Goal: Task Accomplishment & Management: Manage account settings

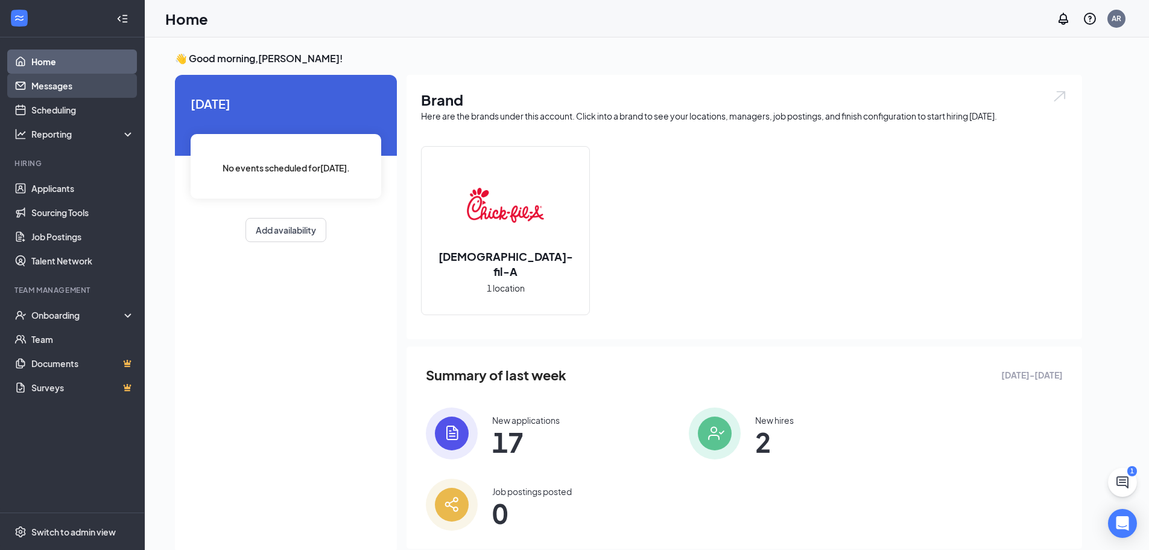
click at [75, 88] on link "Messages" at bounding box center [82, 86] width 103 height 24
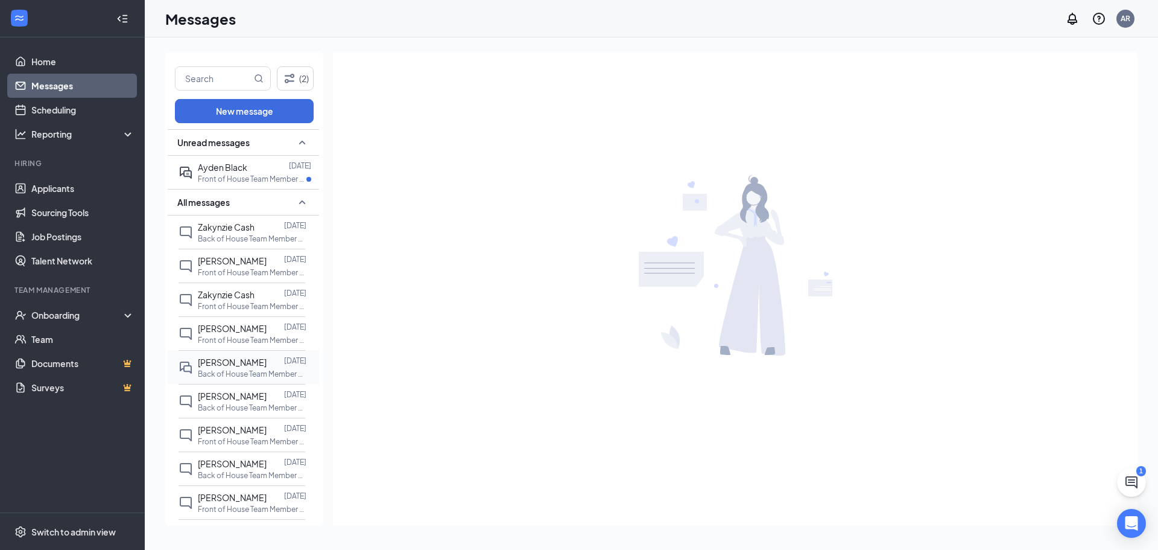
click at [218, 363] on span "[PERSON_NAME]" at bounding box center [232, 362] width 69 height 11
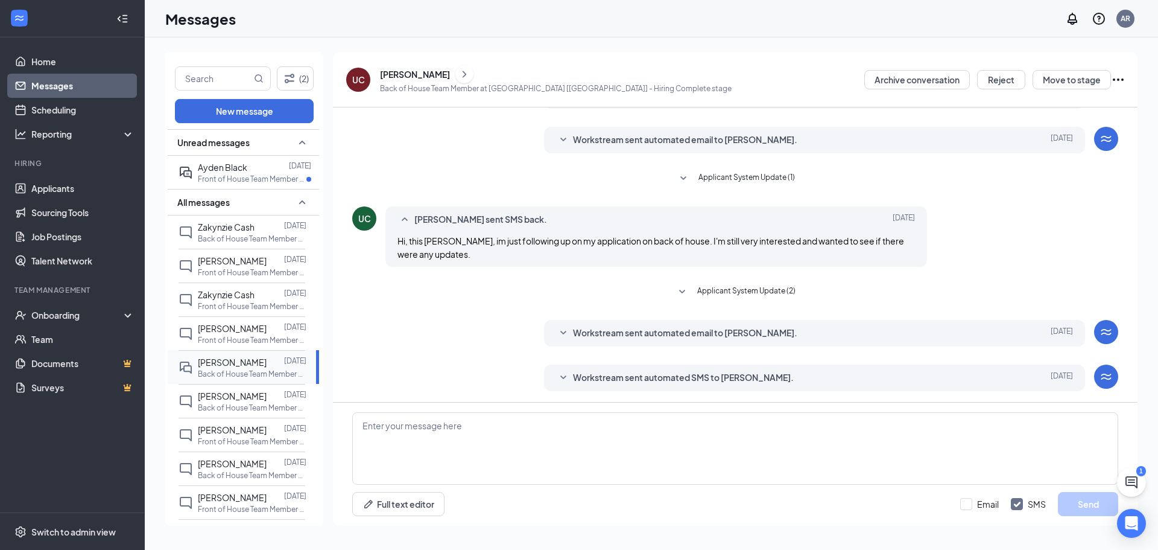
scroll to position [160, 0]
click at [419, 75] on div "[PERSON_NAME]" at bounding box center [415, 74] width 70 height 12
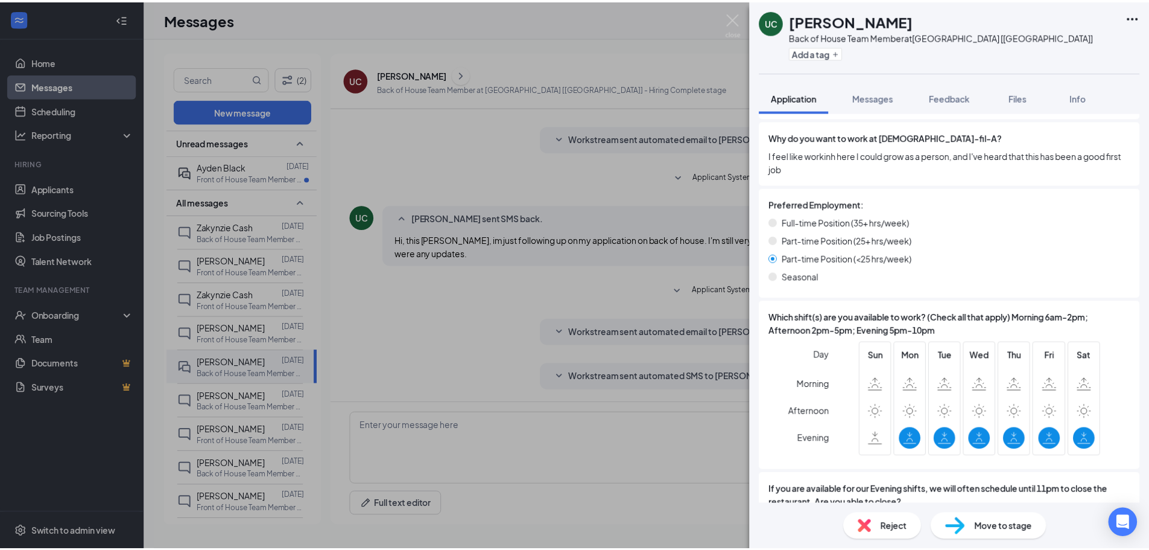
scroll to position [483, 0]
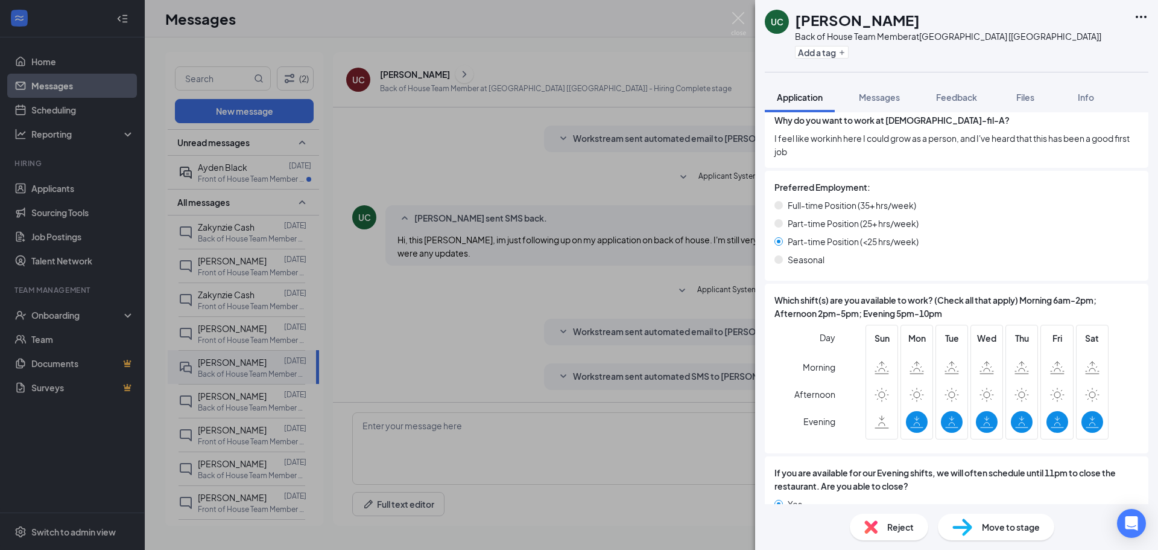
click at [332, 21] on div "UC [PERSON_NAME] Back of House Team Member at [GEOGRAPHIC_DATA] [[GEOGRAPHIC_DA…" at bounding box center [579, 275] width 1158 height 550
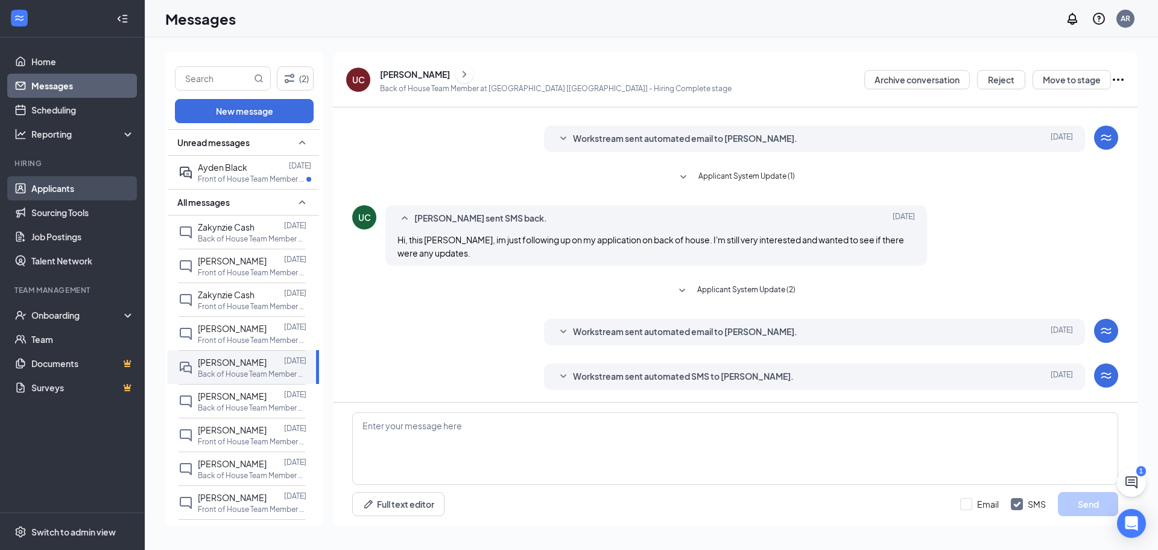
click at [52, 191] on link "Applicants" at bounding box center [82, 188] width 103 height 24
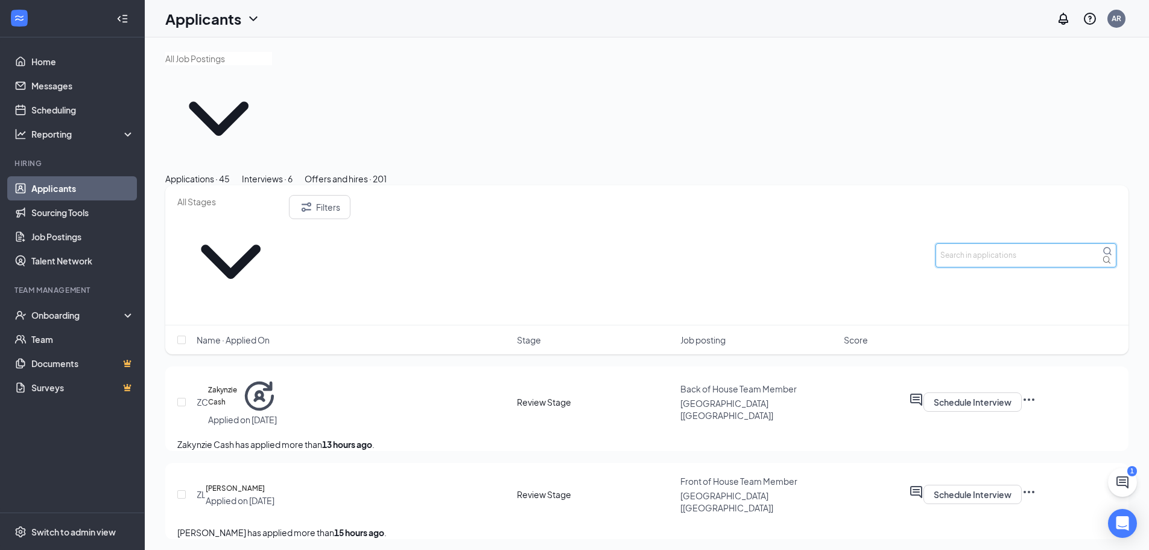
click at [1038, 243] on input "text" at bounding box center [1026, 255] width 181 height 24
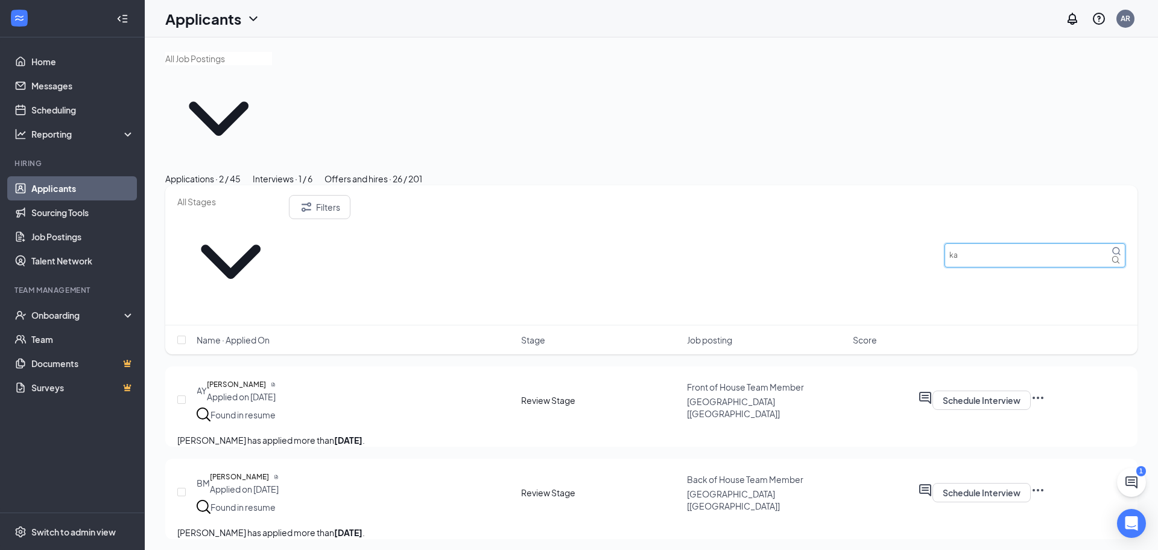
type input "k"
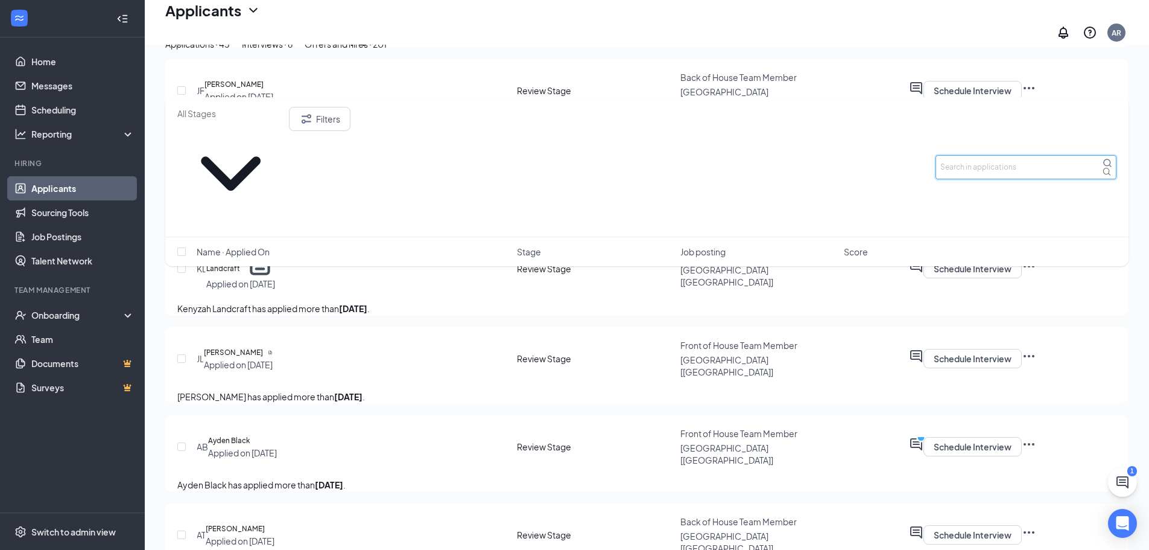
scroll to position [724, 0]
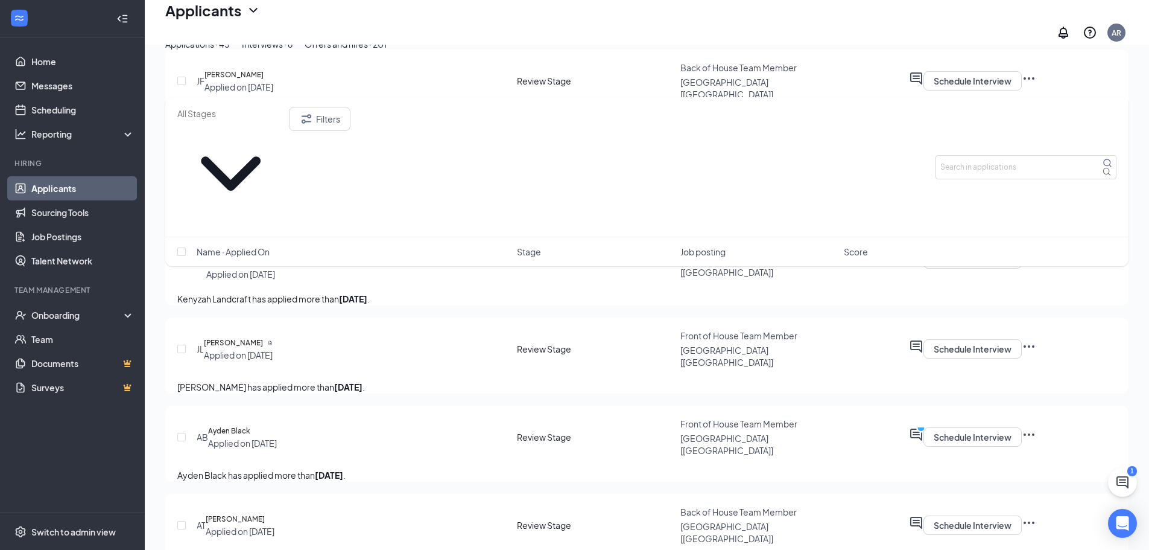
click at [387, 51] on div "Offers and hires · 201" at bounding box center [346, 43] width 82 height 13
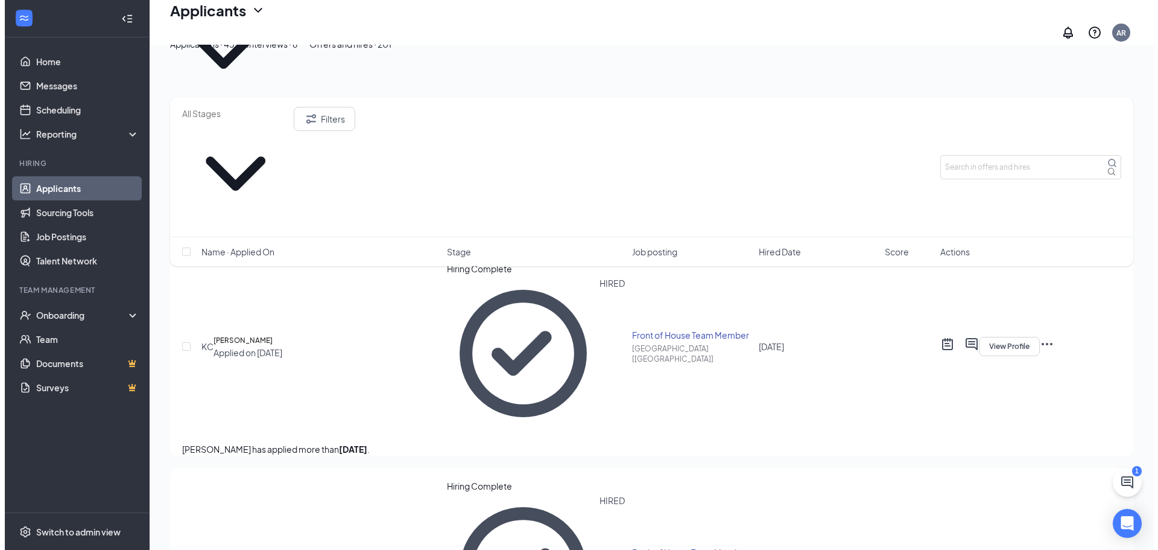
scroll to position [60, 0]
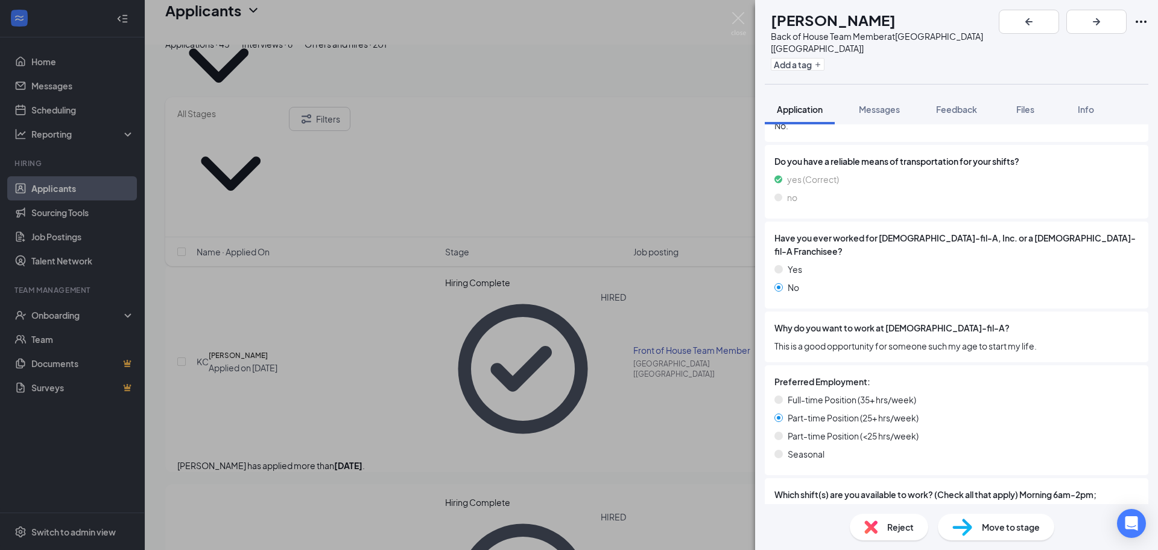
scroll to position [483, 0]
